Goal: Task Accomplishment & Management: Complete application form

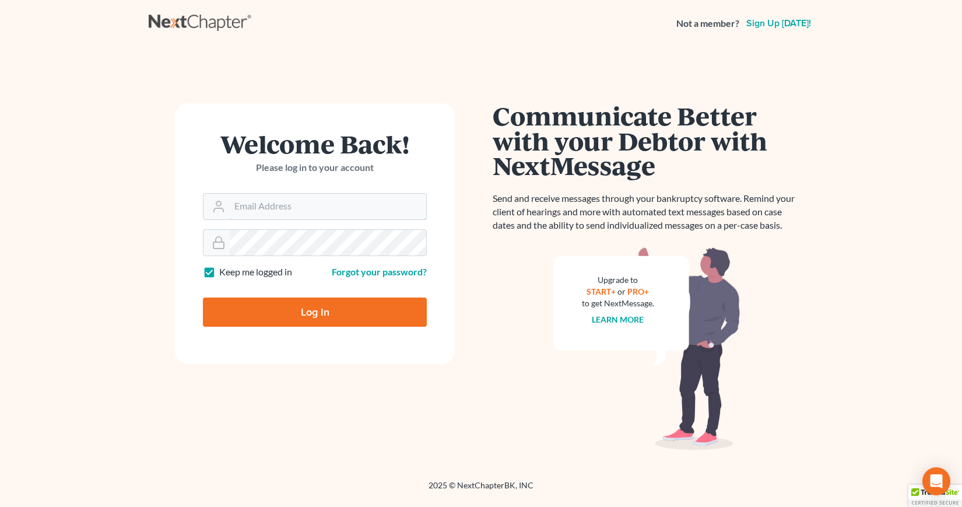
type input "[EMAIL_ADDRESS][DOMAIN_NAME]"
click at [310, 312] on input "Log In" at bounding box center [315, 311] width 224 height 29
type input "Thinking..."
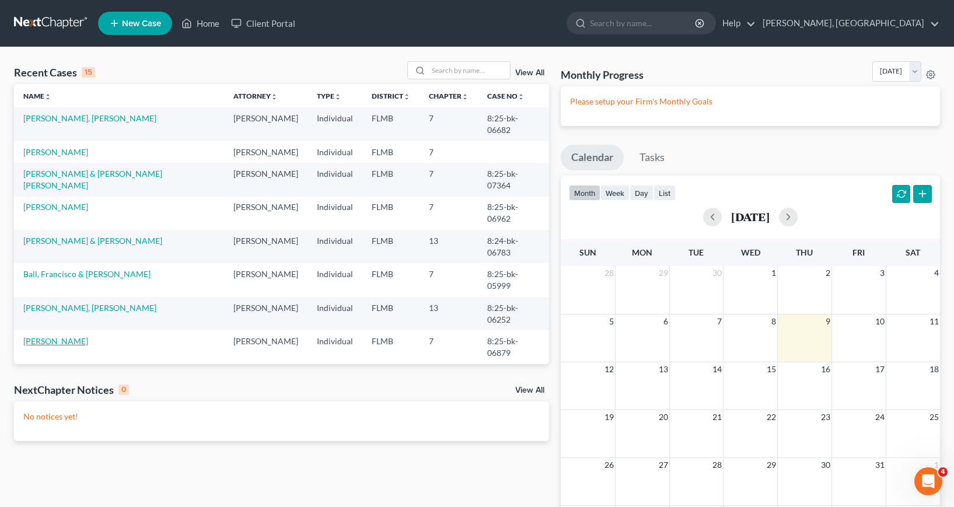
click at [52, 346] on link "[PERSON_NAME]" at bounding box center [55, 341] width 65 height 10
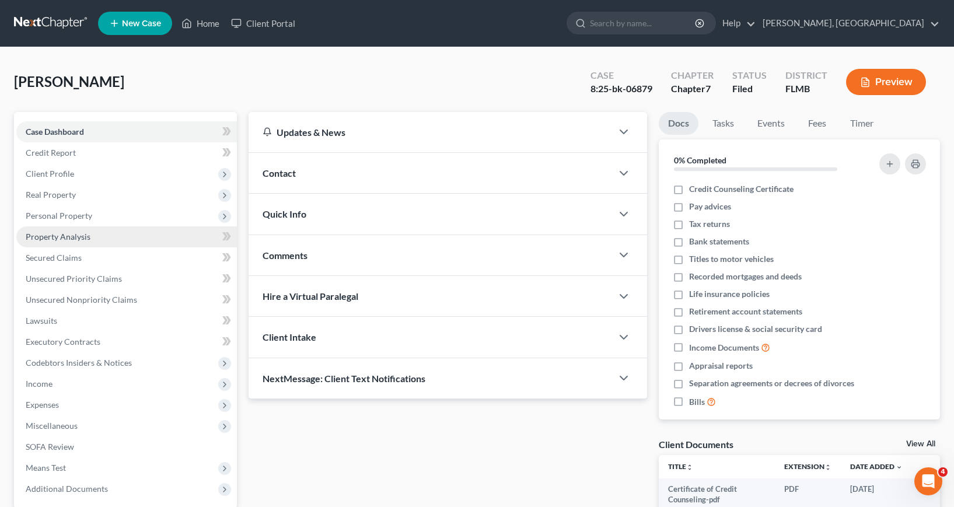
click at [63, 237] on span "Property Analysis" at bounding box center [58, 237] width 65 height 10
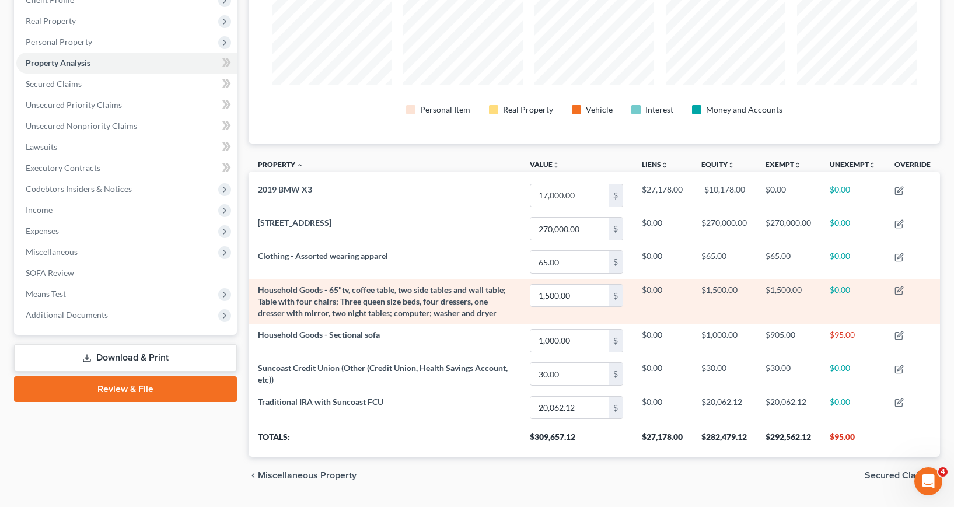
scroll to position [175, 0]
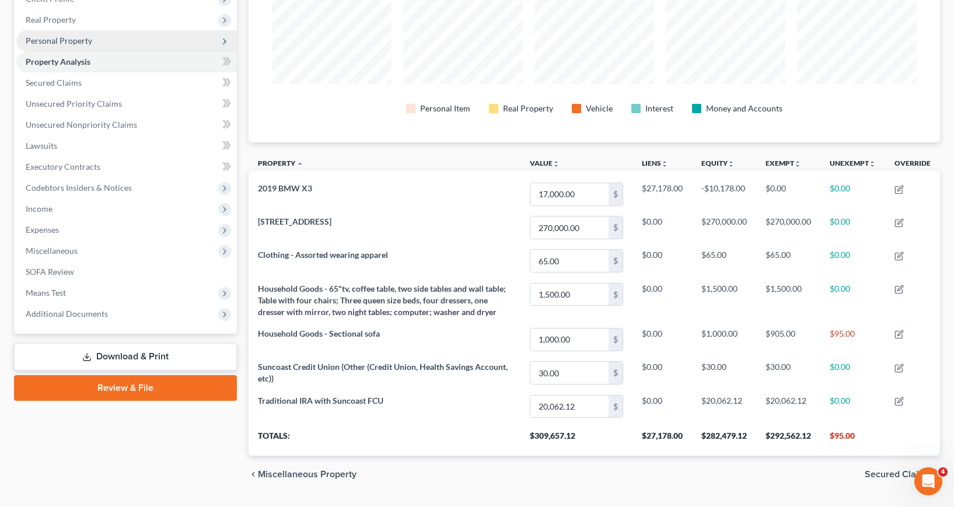
click at [68, 40] on span "Personal Property" at bounding box center [59, 41] width 66 height 10
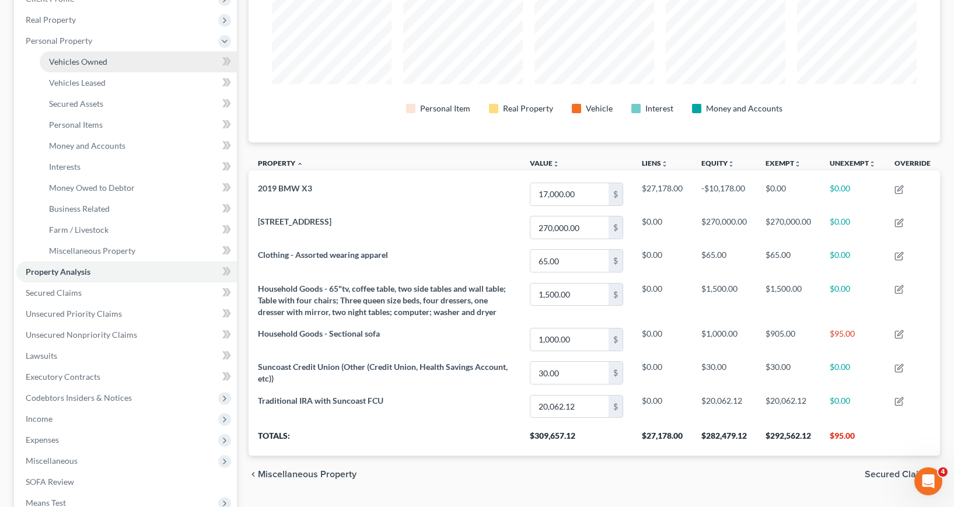
click at [79, 61] on span "Vehicles Owned" at bounding box center [78, 62] width 58 height 10
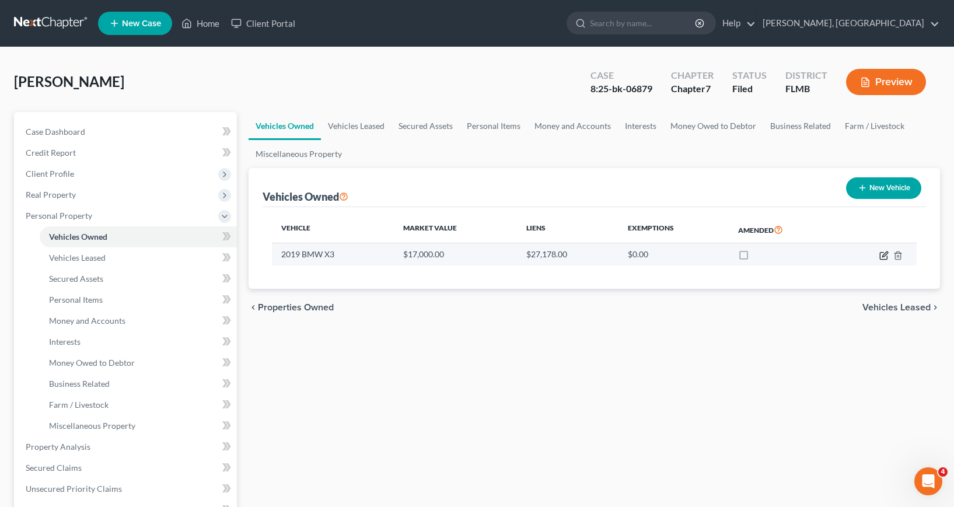
click at [884, 256] on icon "button" at bounding box center [884, 253] width 5 height 5
select select "0"
select select "7"
select select "2"
select select "3"
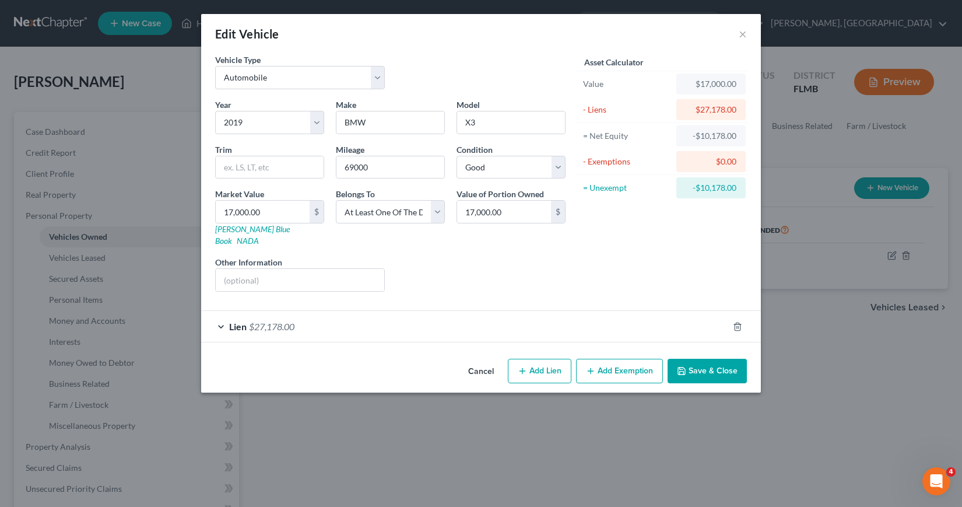
click at [705, 360] on button "Save & Close" at bounding box center [707, 371] width 79 height 24
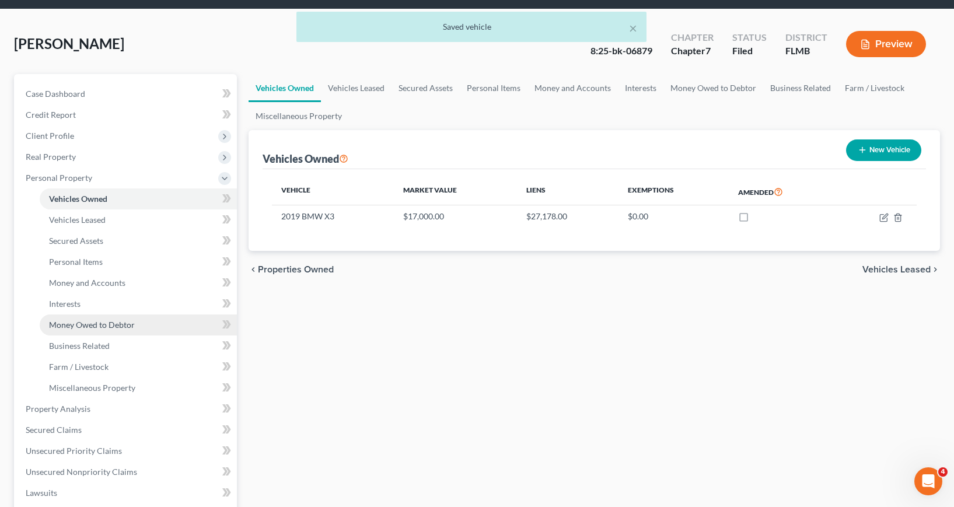
scroll to position [58, 0]
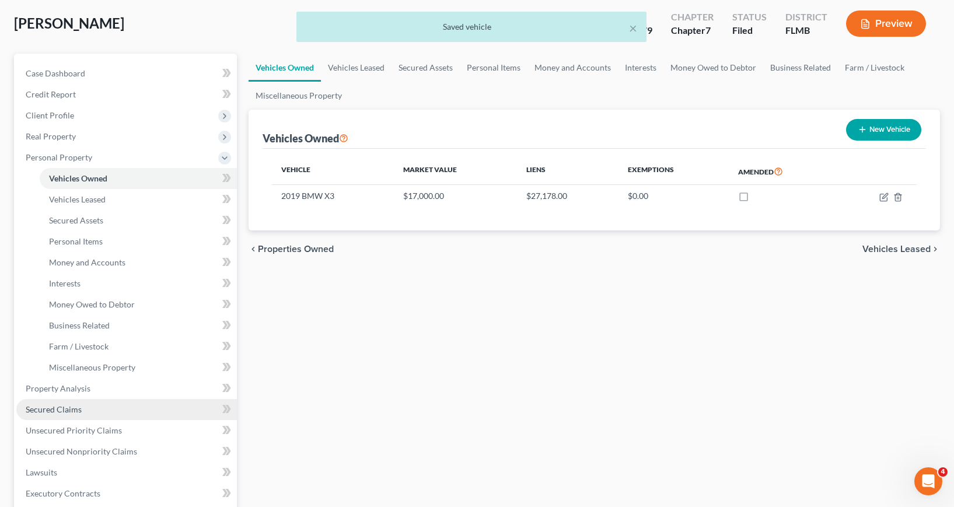
click at [70, 410] on span "Secured Claims" at bounding box center [54, 409] width 56 height 10
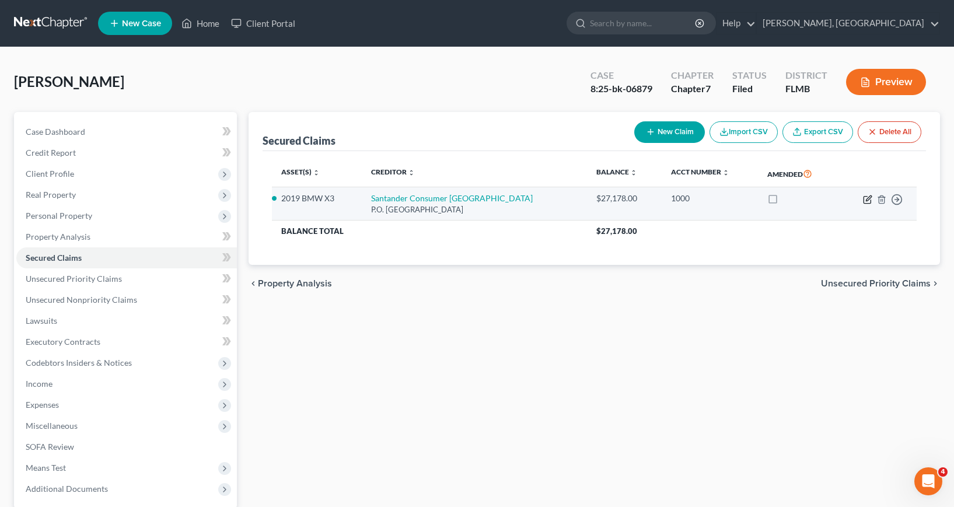
click at [868, 201] on icon "button" at bounding box center [867, 199] width 9 height 9
select select "45"
select select "0"
select select "3"
select select "0"
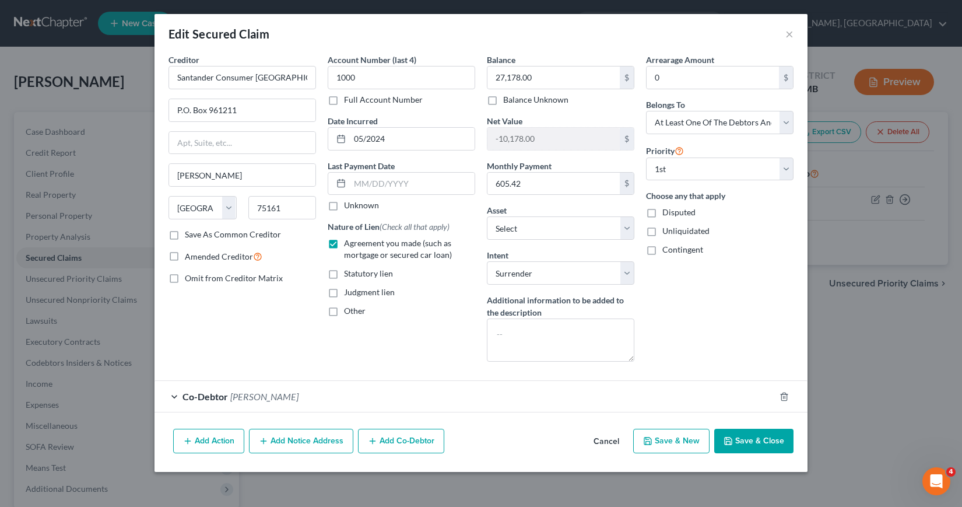
click at [757, 436] on button "Save & Close" at bounding box center [754, 441] width 79 height 24
